Goal: Use online tool/utility: Utilize a website feature to perform a specific function

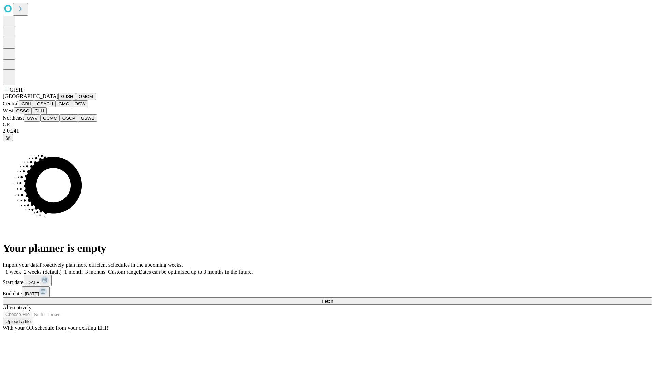
click at [58, 100] on button "GJSH" at bounding box center [67, 96] width 18 height 7
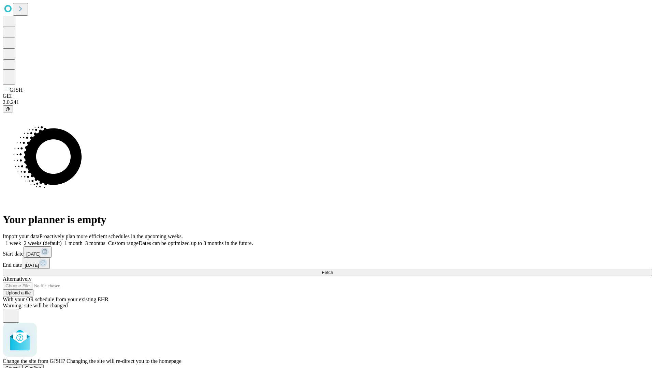
click at [41, 366] on span "Confirm" at bounding box center [33, 368] width 16 height 5
click at [62, 241] on label "2 weeks (default)" at bounding box center [41, 244] width 41 height 6
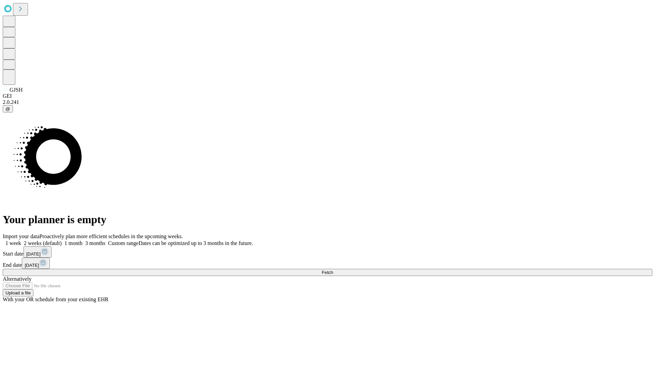
click at [333, 270] on span "Fetch" at bounding box center [327, 272] width 11 height 5
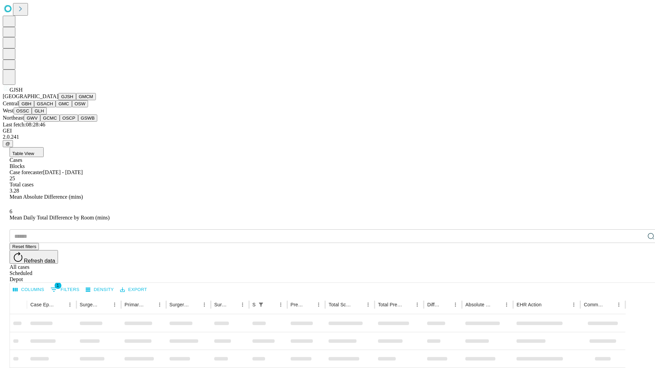
click at [76, 100] on button "GMCM" at bounding box center [86, 96] width 20 height 7
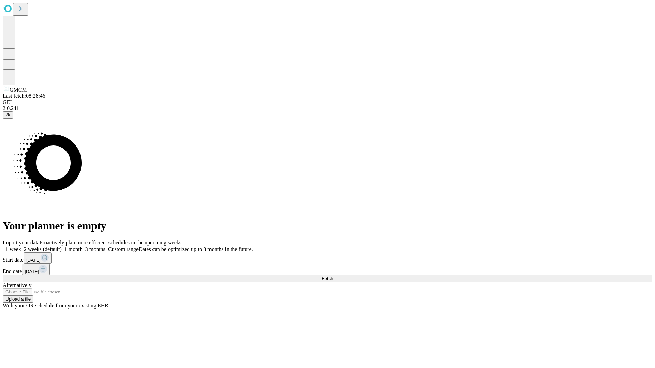
click at [62, 247] on label "2 weeks (default)" at bounding box center [41, 250] width 41 height 6
click at [333, 276] on span "Fetch" at bounding box center [327, 278] width 11 height 5
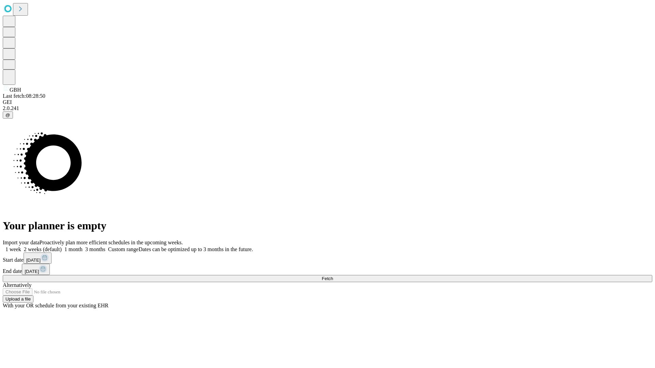
click at [333, 276] on span "Fetch" at bounding box center [327, 278] width 11 height 5
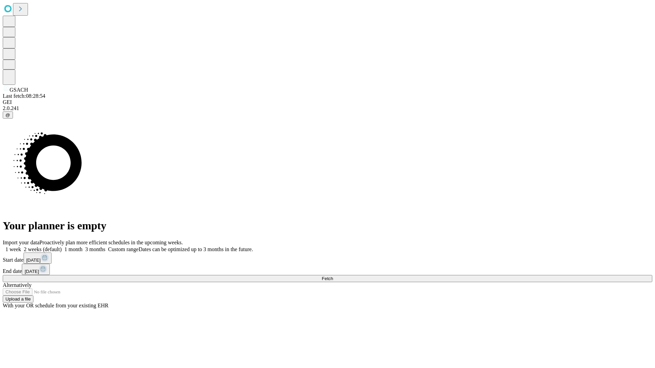
click at [62, 247] on label "2 weeks (default)" at bounding box center [41, 250] width 41 height 6
click at [333, 276] on span "Fetch" at bounding box center [327, 278] width 11 height 5
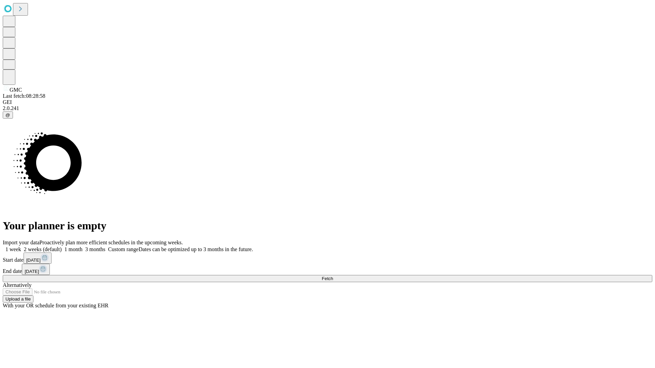
click at [333, 276] on span "Fetch" at bounding box center [327, 278] width 11 height 5
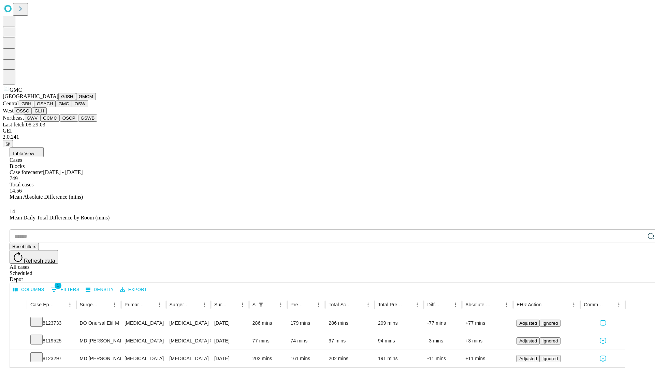
click at [72, 107] on button "OSW" at bounding box center [80, 103] width 16 height 7
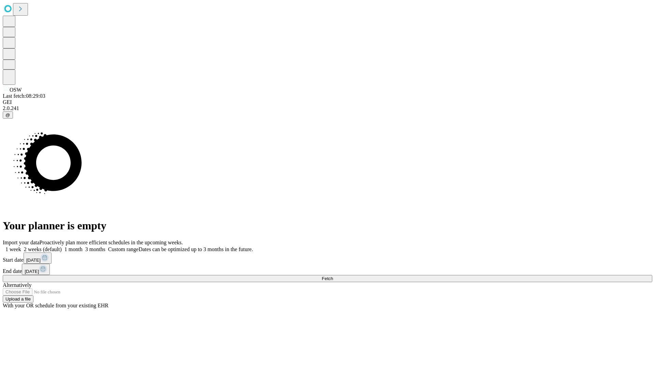
click at [62, 247] on label "2 weeks (default)" at bounding box center [41, 250] width 41 height 6
click at [333, 276] on span "Fetch" at bounding box center [327, 278] width 11 height 5
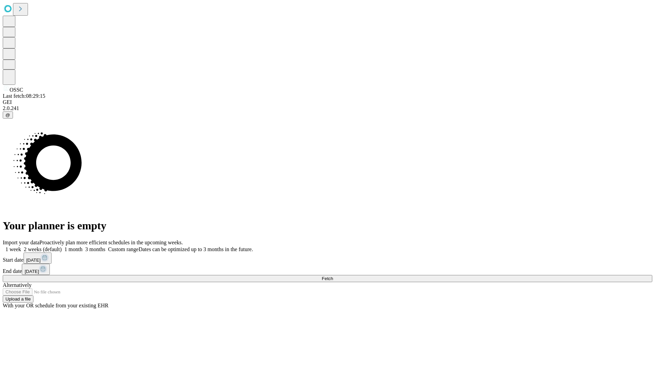
click at [62, 247] on label "2 weeks (default)" at bounding box center [41, 250] width 41 height 6
click at [333, 276] on span "Fetch" at bounding box center [327, 278] width 11 height 5
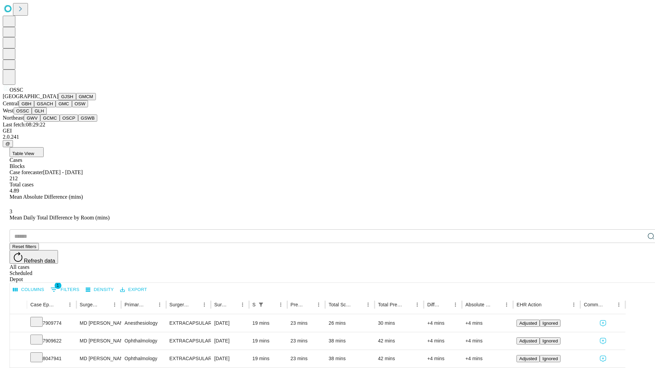
click at [46, 115] on button "GLH" at bounding box center [39, 110] width 15 height 7
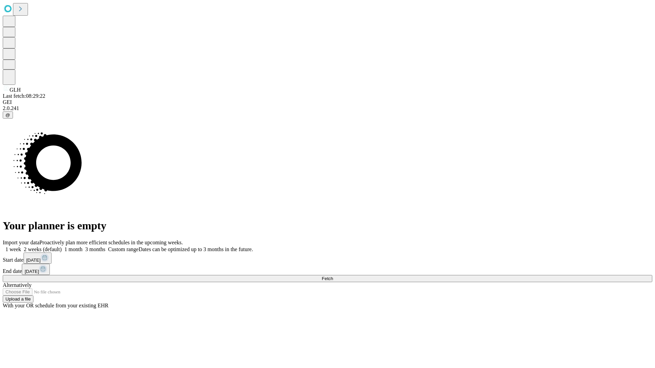
click at [62, 247] on label "2 weeks (default)" at bounding box center [41, 250] width 41 height 6
click at [333, 276] on span "Fetch" at bounding box center [327, 278] width 11 height 5
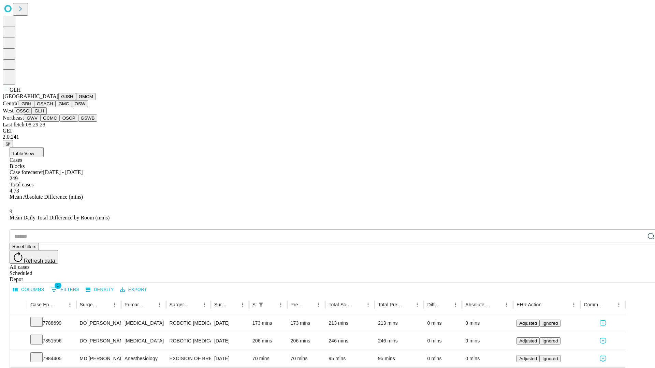
click at [40, 122] on button "GWV" at bounding box center [32, 118] width 16 height 7
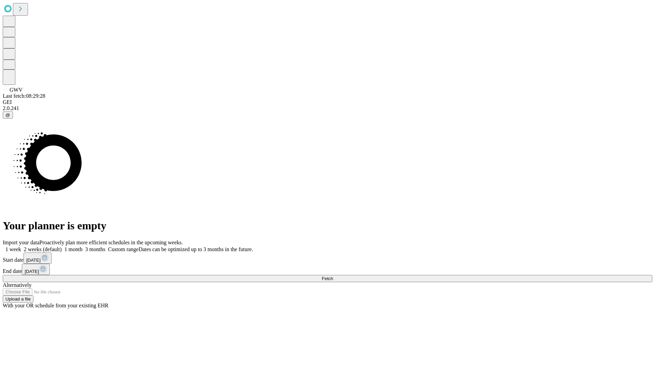
click at [62, 247] on label "2 weeks (default)" at bounding box center [41, 250] width 41 height 6
click at [333, 276] on span "Fetch" at bounding box center [327, 278] width 11 height 5
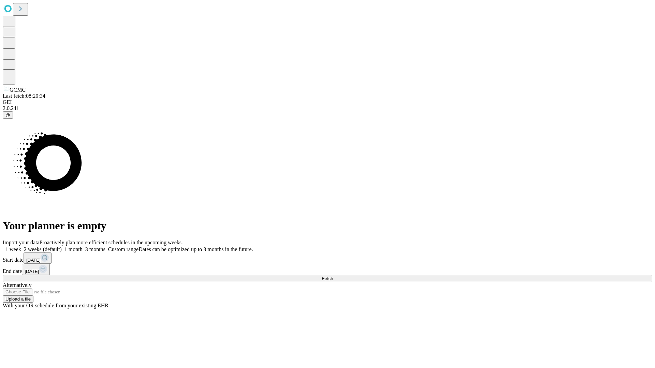
click at [62, 247] on label "2 weeks (default)" at bounding box center [41, 250] width 41 height 6
click at [333, 276] on span "Fetch" at bounding box center [327, 278] width 11 height 5
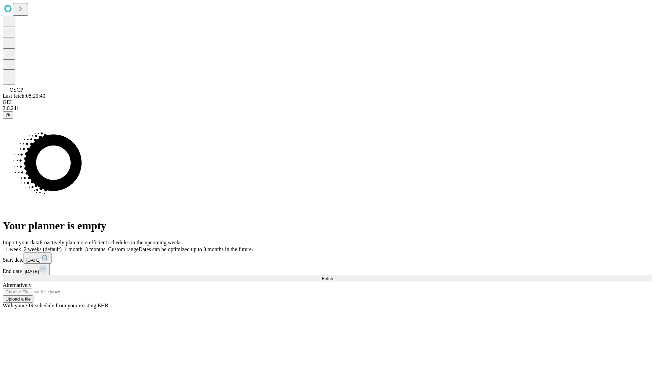
click at [62, 247] on label "2 weeks (default)" at bounding box center [41, 250] width 41 height 6
click at [333, 276] on span "Fetch" at bounding box center [327, 278] width 11 height 5
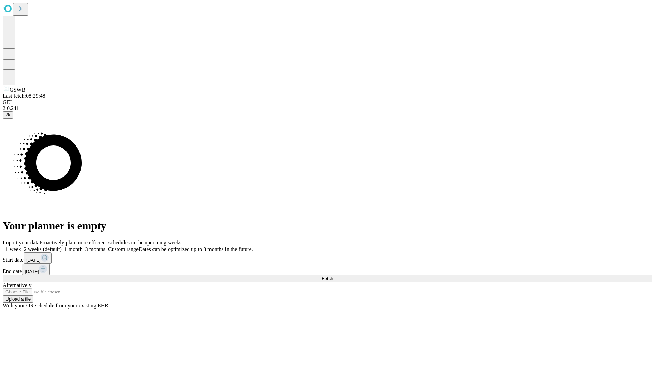
click at [62, 247] on label "2 weeks (default)" at bounding box center [41, 250] width 41 height 6
click at [333, 276] on span "Fetch" at bounding box center [327, 278] width 11 height 5
